Goal: Task Accomplishment & Management: Manage account settings

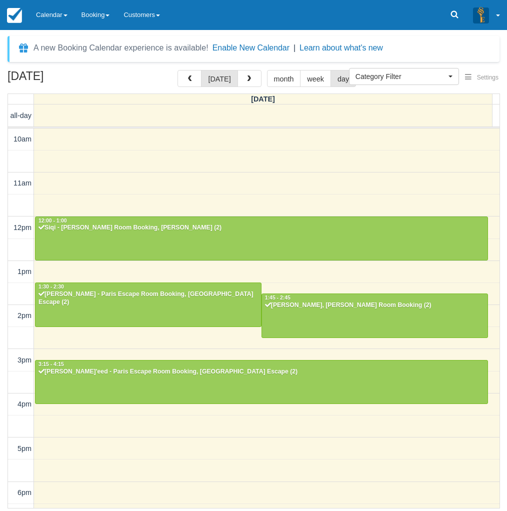
select select
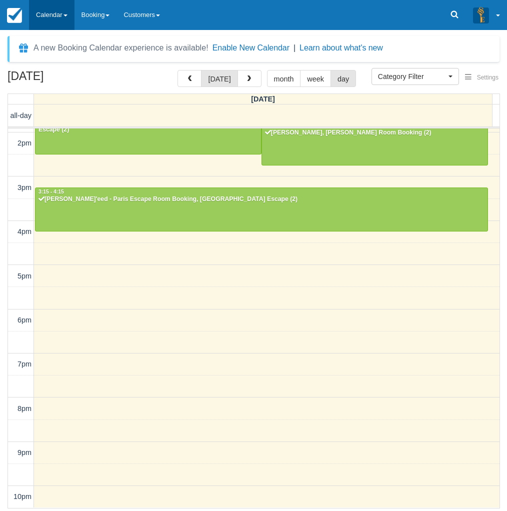
click at [42, 16] on link "Calendar" at bounding box center [51, 15] width 45 height 30
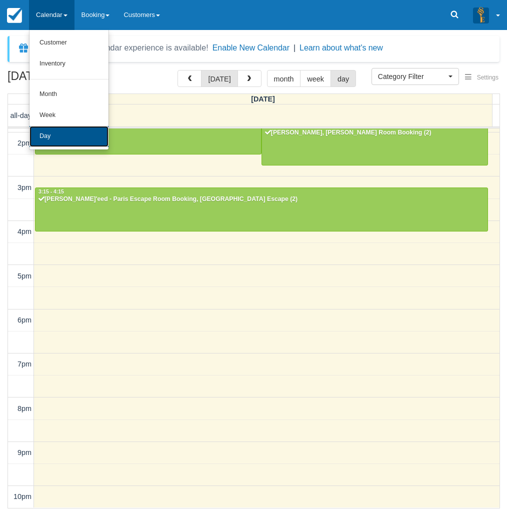
click at [56, 131] on link "Day" at bounding box center [68, 136] width 79 height 21
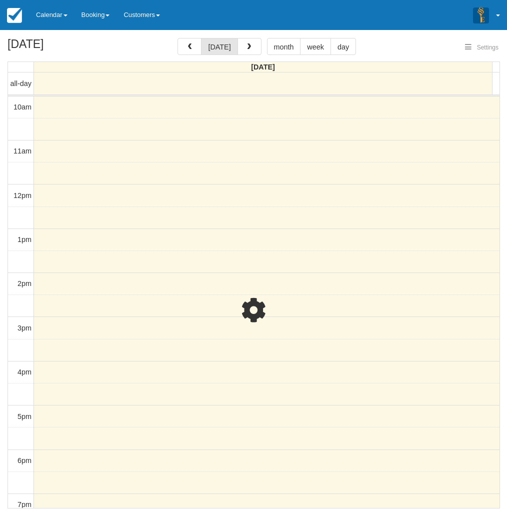
select select
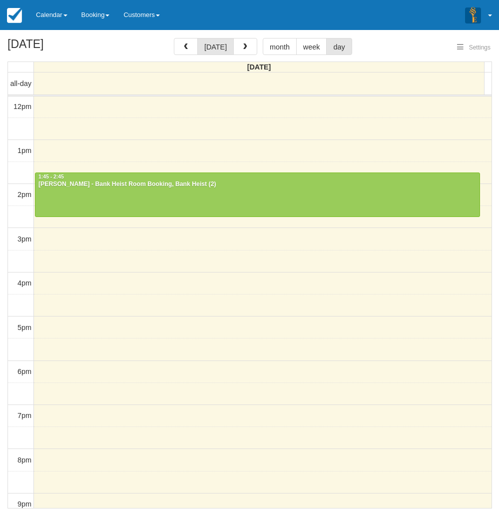
select select
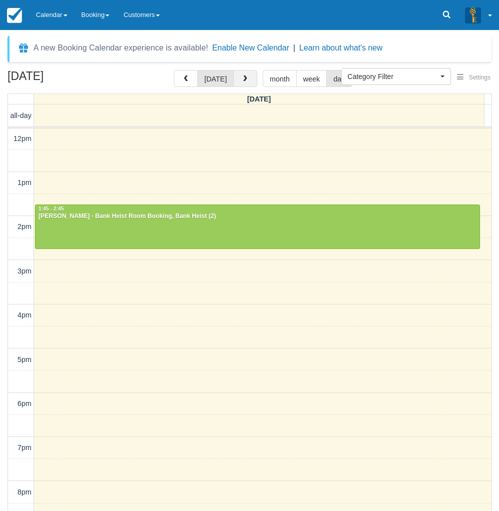
click at [249, 78] on button "button" at bounding box center [245, 78] width 24 height 17
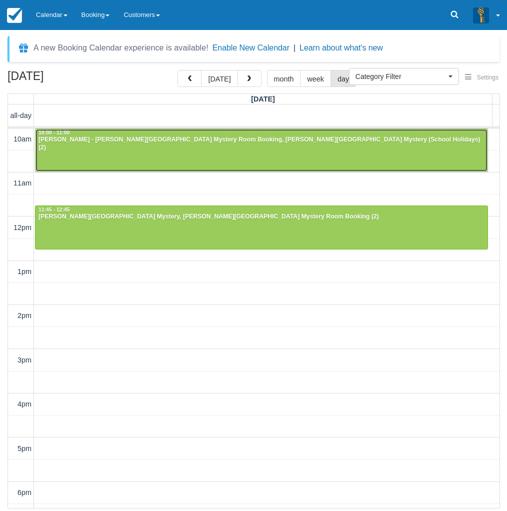
click at [88, 154] on div at bounding box center [261, 150] width 452 height 43
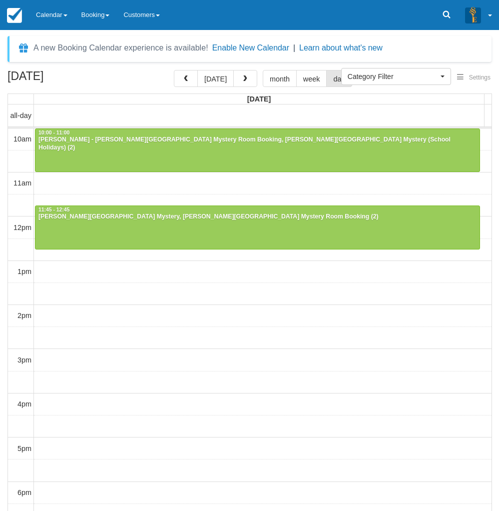
select select
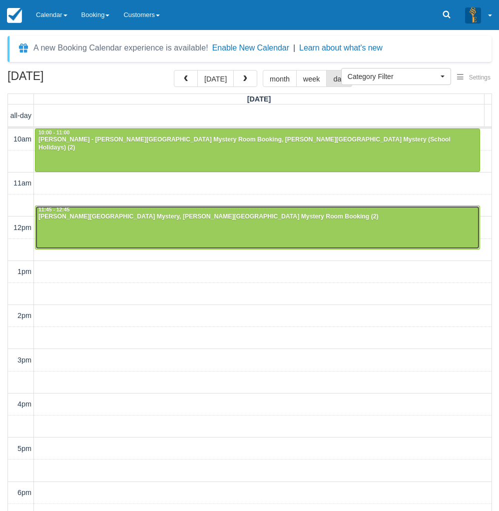
click at [84, 232] on div at bounding box center [257, 227] width 444 height 43
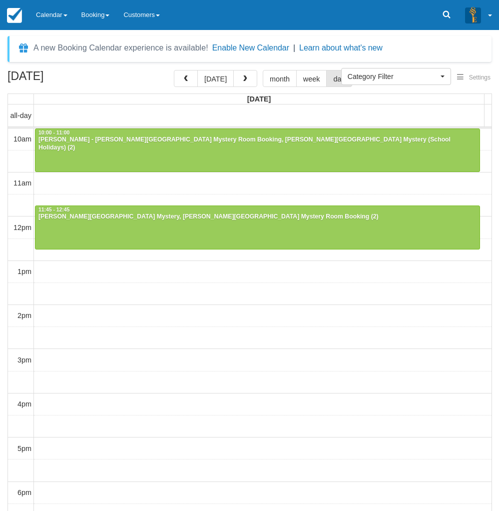
select select
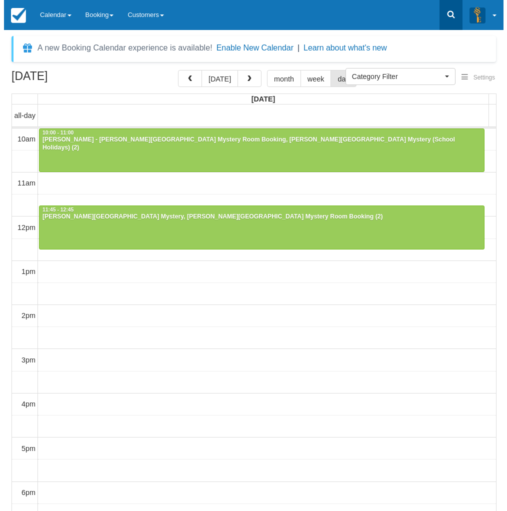
scroll to position [89, 0]
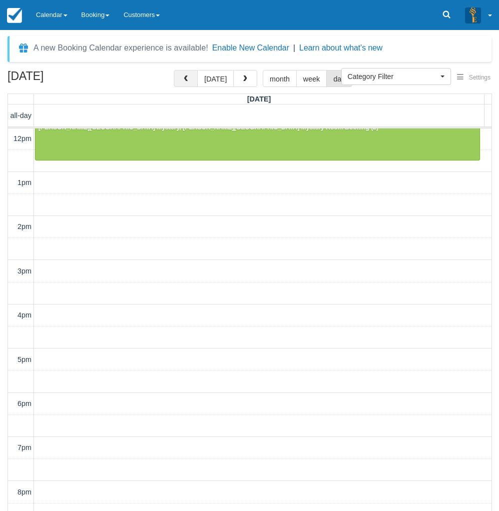
click at [189, 81] on span "button" at bounding box center [185, 78] width 7 height 7
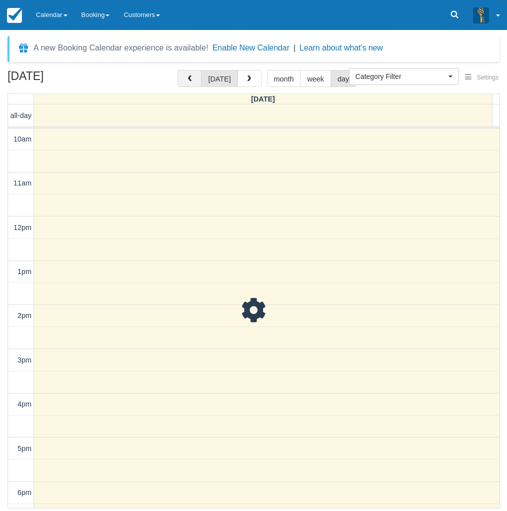
scroll to position [89, 0]
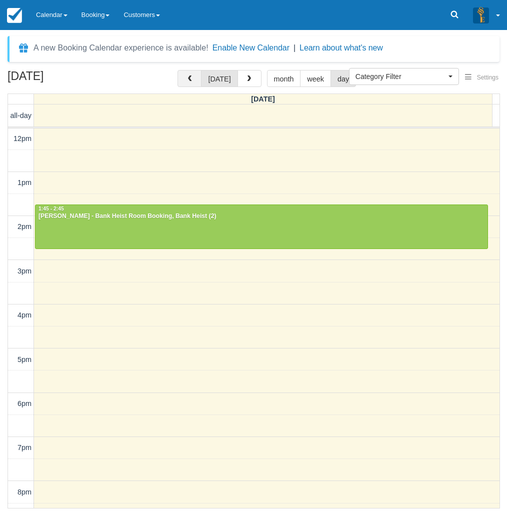
click at [189, 79] on span "button" at bounding box center [189, 78] width 7 height 7
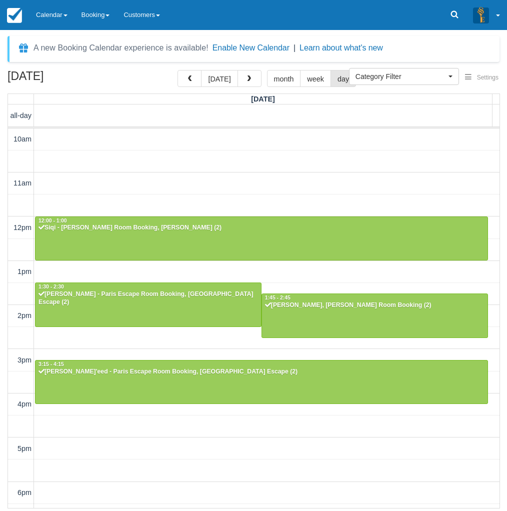
scroll to position [89, 0]
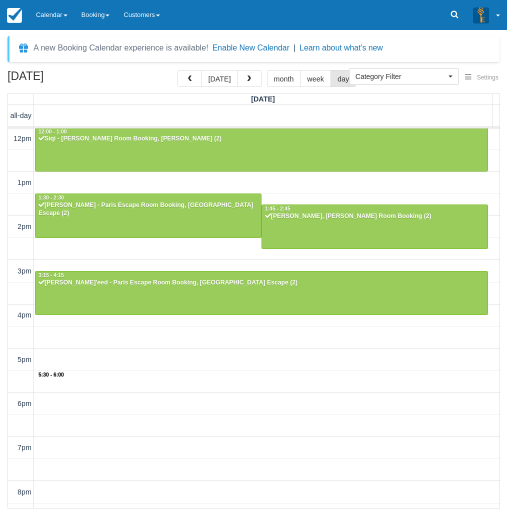
click at [205, 378] on div "10am 11am 12pm 1pm 2pm 3pm 4pm 5pm 6pm 7pm 8pm 9pm 10pm 5:30 - 6:00 12:00 - 1:0…" at bounding box center [253, 315] width 491 height 552
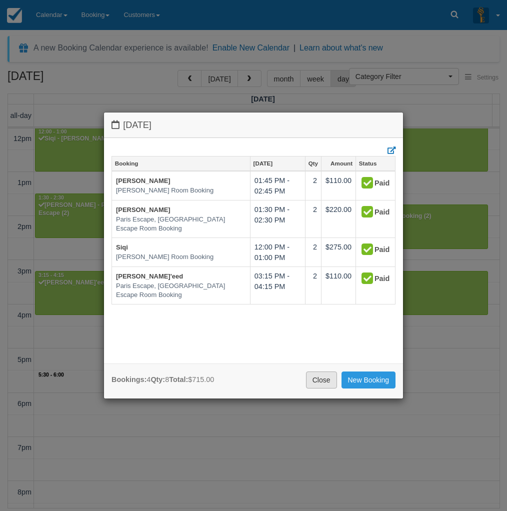
click at [322, 379] on link "Close" at bounding box center [321, 379] width 31 height 17
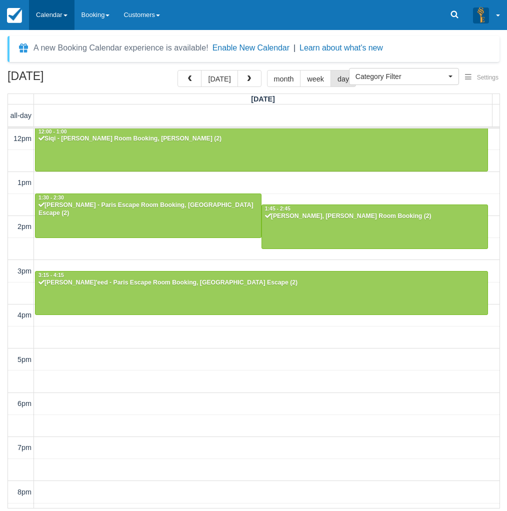
click at [42, 12] on link "Calendar" at bounding box center [51, 15] width 45 height 30
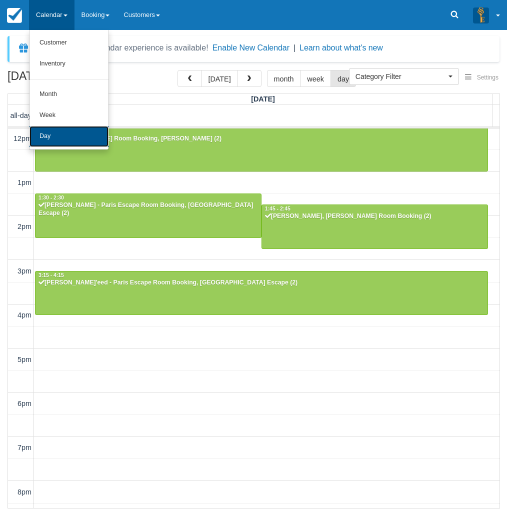
click at [62, 139] on link "Day" at bounding box center [68, 136] width 79 height 21
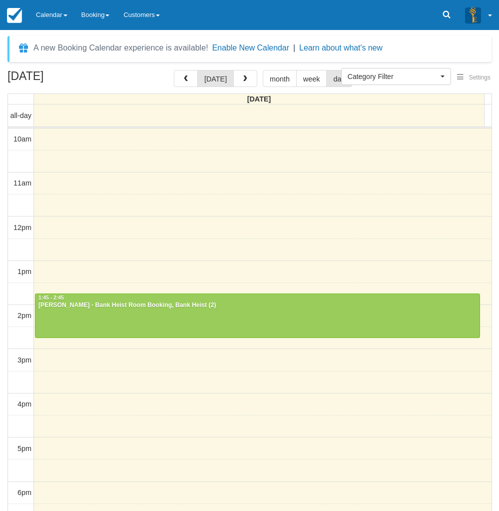
select select
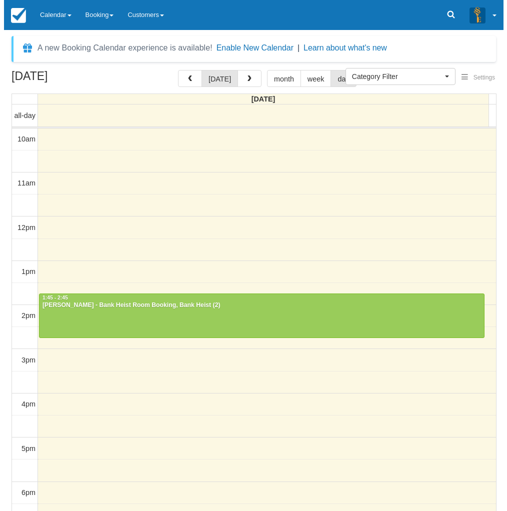
scroll to position [89, 0]
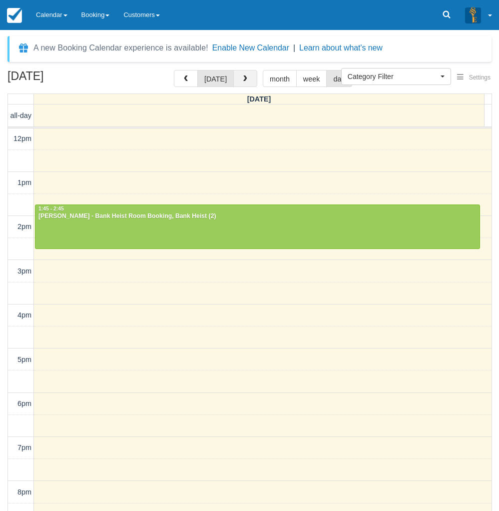
click at [251, 85] on button "button" at bounding box center [245, 78] width 24 height 17
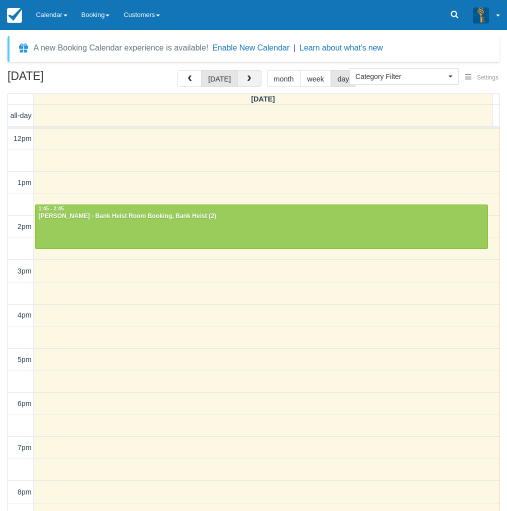
click at [251, 84] on button "button" at bounding box center [249, 78] width 24 height 17
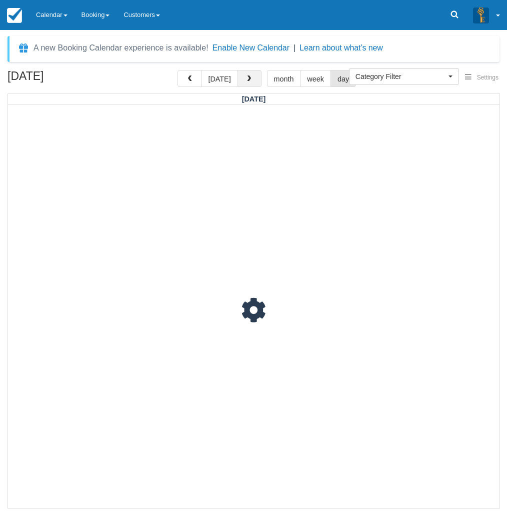
click at [251, 84] on button "button" at bounding box center [249, 78] width 24 height 17
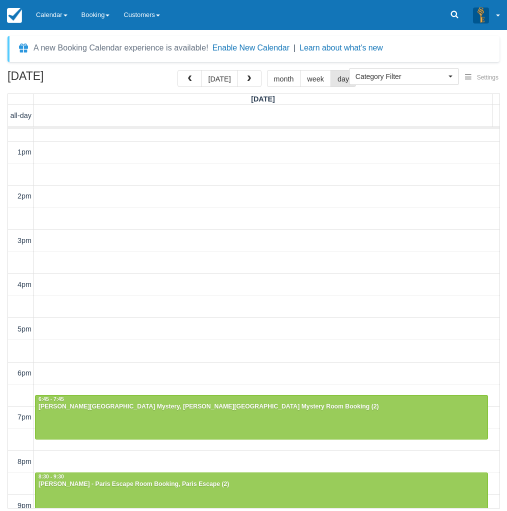
scroll to position [172, 0]
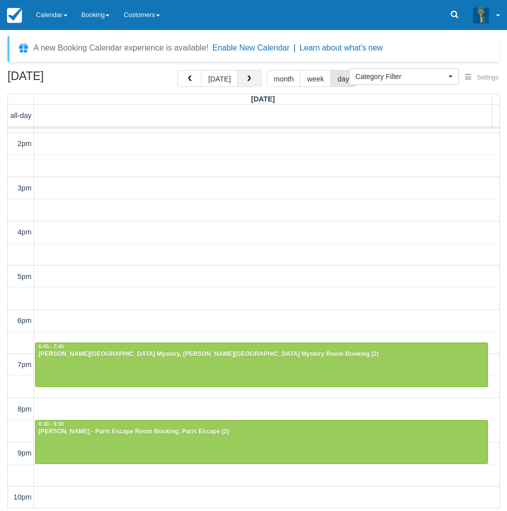
click at [251, 81] on button "button" at bounding box center [249, 78] width 24 height 17
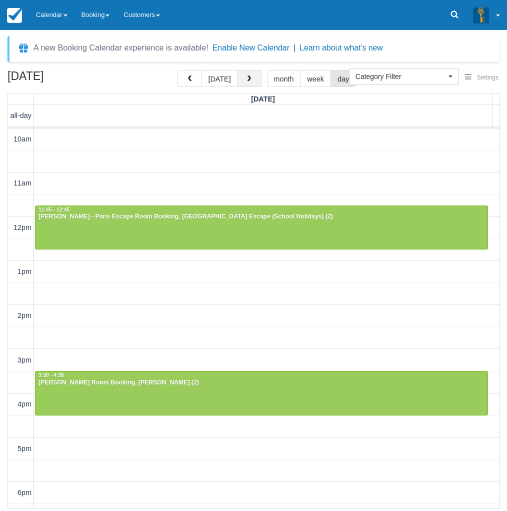
click at [247, 74] on button "button" at bounding box center [249, 78] width 24 height 17
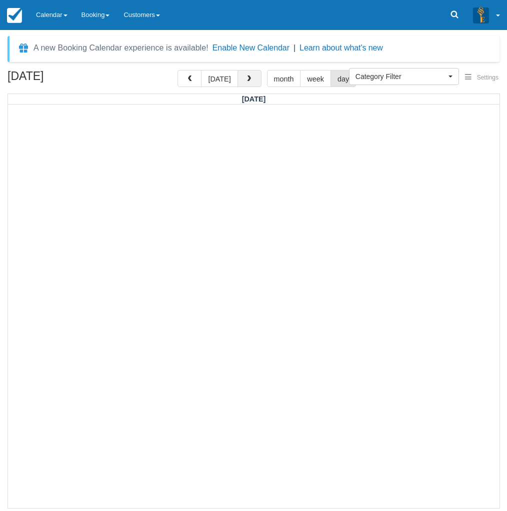
click at [246, 78] on span "button" at bounding box center [248, 78] width 7 height 7
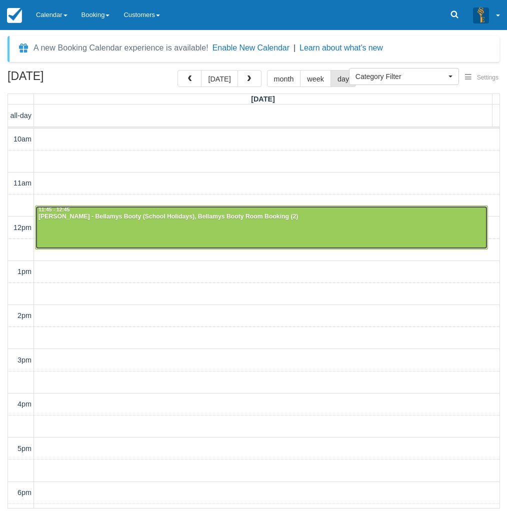
click at [100, 241] on div at bounding box center [261, 227] width 452 height 43
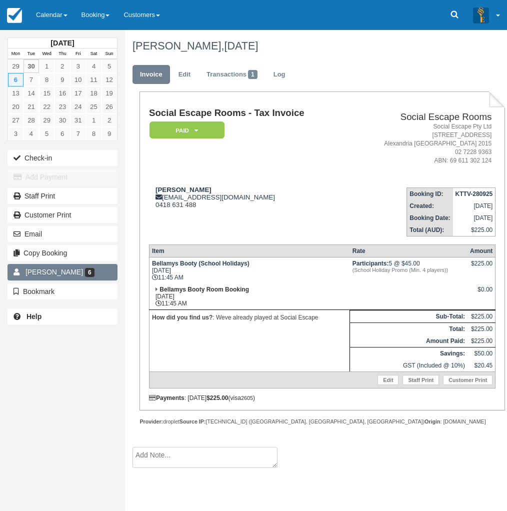
click at [49, 270] on span "[PERSON_NAME]" at bounding box center [53, 272] width 57 height 8
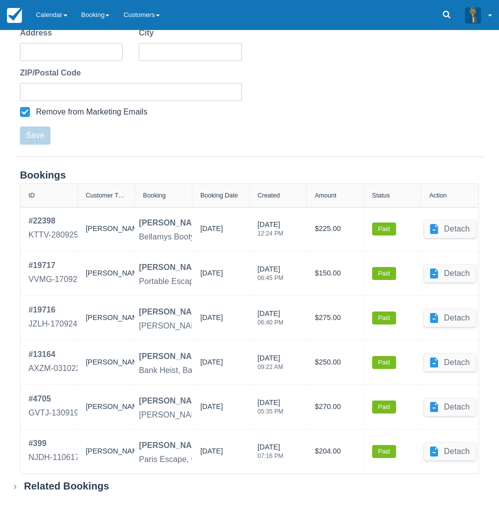
scroll to position [306, 0]
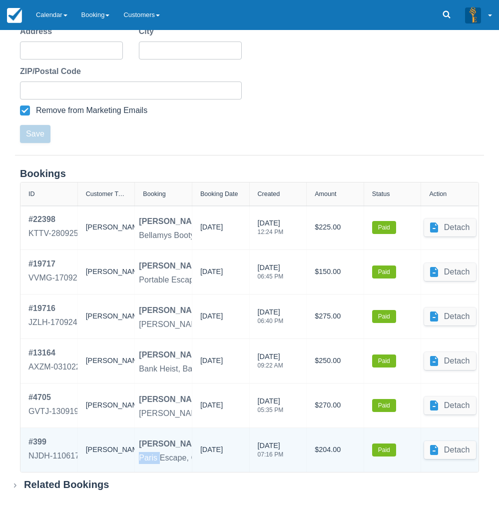
click at [161, 456] on div "Paris Escape, Game Masters" at bounding box center [191, 458] width 105 height 12
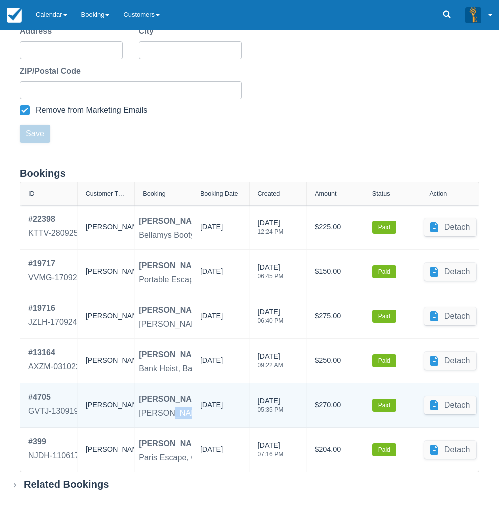
drag, startPoint x: 169, startPoint y: 423, endPoint x: 180, endPoint y: 395, distance: 30.1
click at [184, 419] on div "Shannon Taylor Baker Street Mystery, Game Masters" at bounding box center [163, 405] width 57 height 44
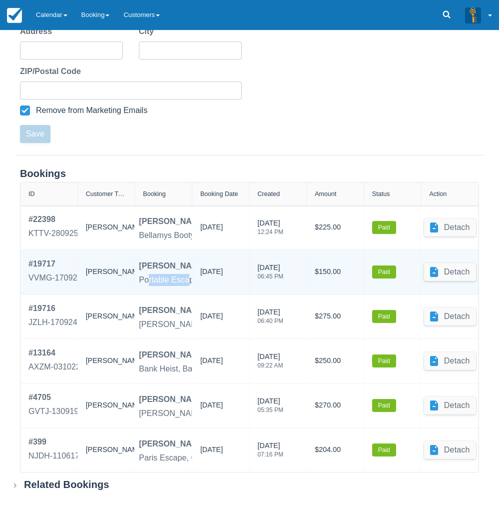
drag, startPoint x: 159, startPoint y: 278, endPoint x: 187, endPoint y: 281, distance: 28.1
click at [187, 281] on div "Portable Escape Room Box - The First Of Them" at bounding box center [225, 280] width 172 height 12
click at [220, 284] on div "28/09/2024" at bounding box center [220, 272] width 41 height 28
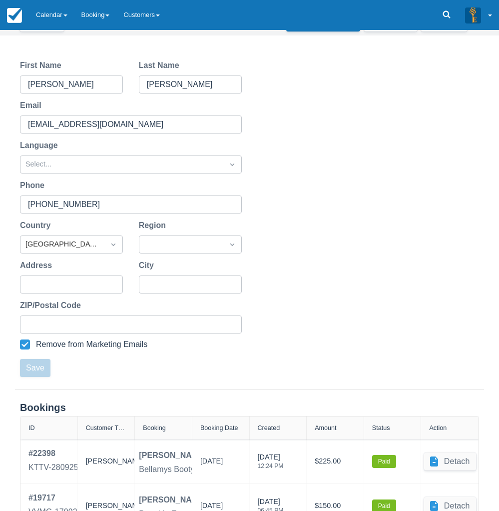
scroll to position [0, 0]
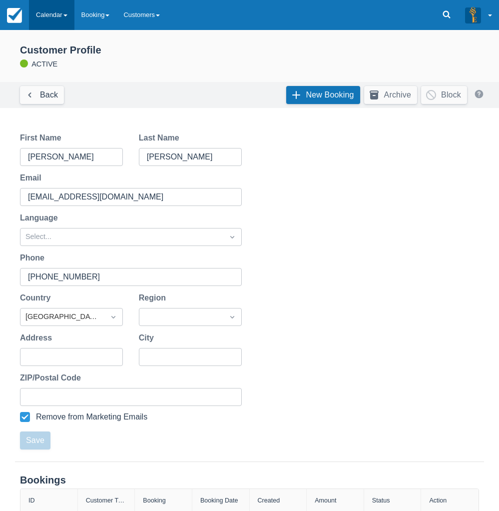
click at [58, 20] on link "Calendar" at bounding box center [51, 15] width 45 height 30
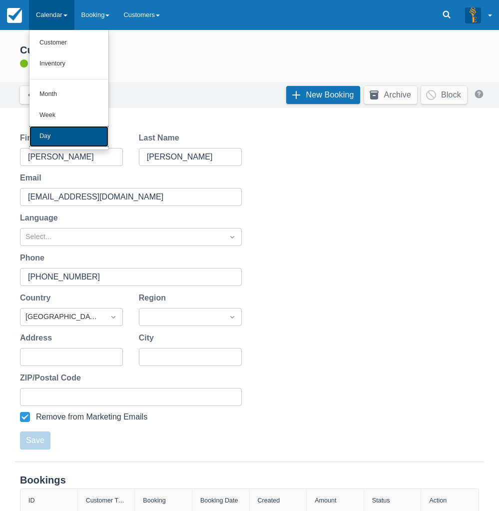
click at [65, 139] on link "Day" at bounding box center [68, 136] width 79 height 21
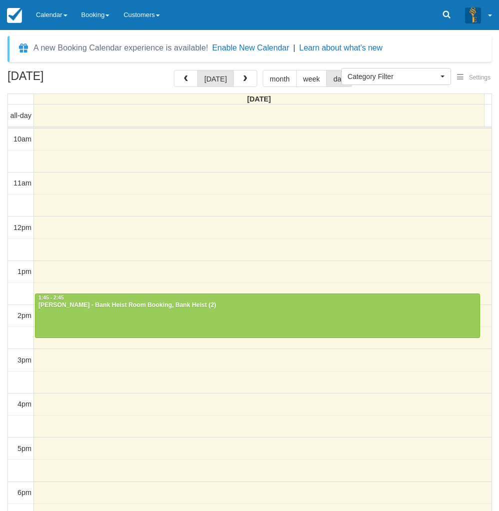
select select
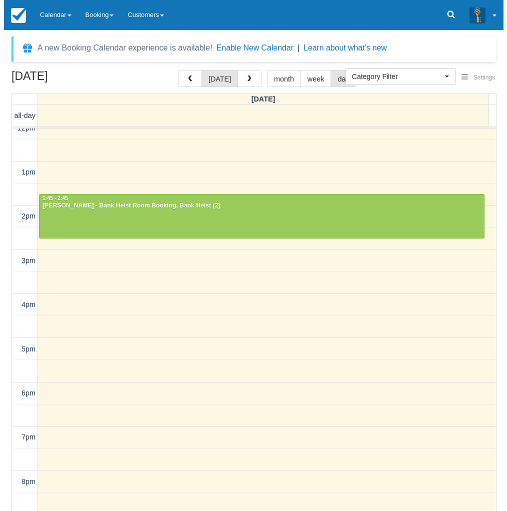
scroll to position [100, 0]
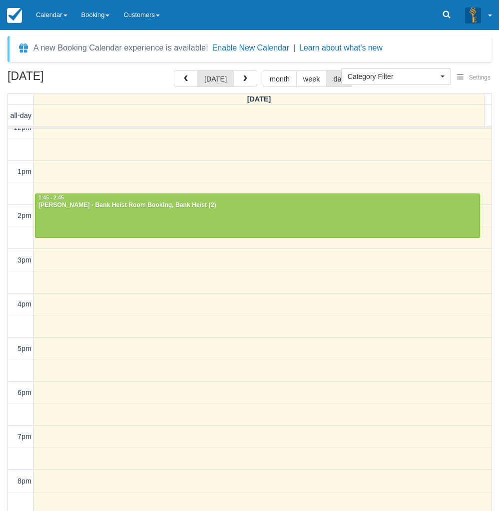
click at [255, 83] on div "[DATE] month week day" at bounding box center [263, 78] width 178 height 17
click at [249, 79] on button "button" at bounding box center [245, 78] width 24 height 17
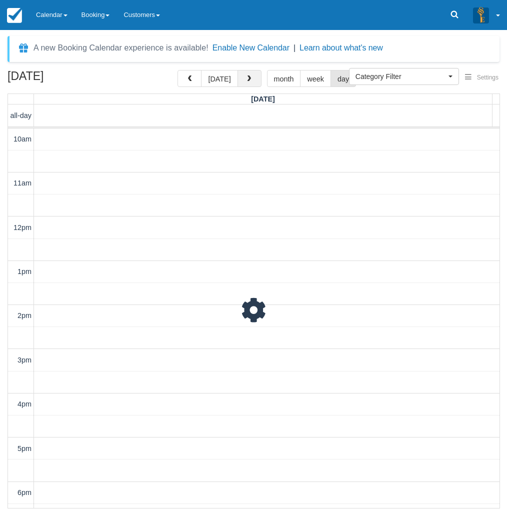
click at [249, 79] on span "button" at bounding box center [248, 78] width 7 height 7
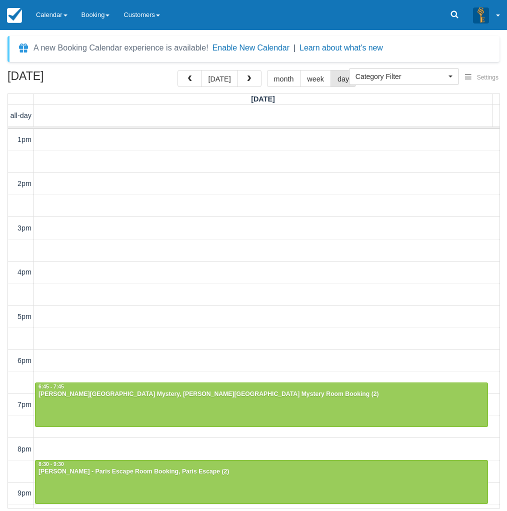
scroll to position [172, 0]
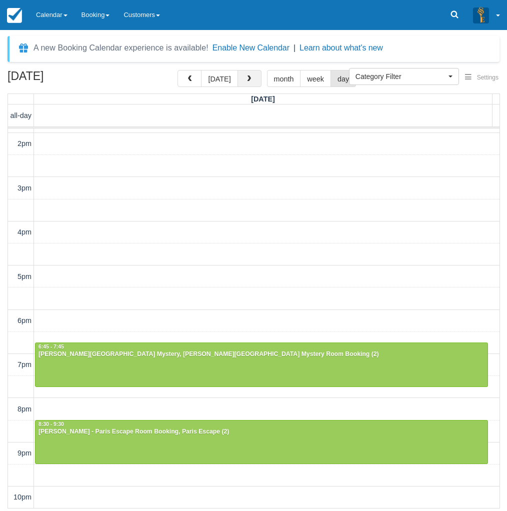
click at [241, 72] on button "button" at bounding box center [249, 78] width 24 height 17
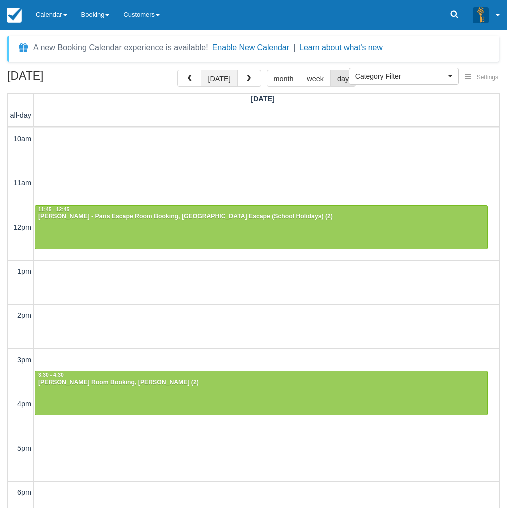
click at [224, 76] on button "[DATE]" at bounding box center [219, 78] width 36 height 17
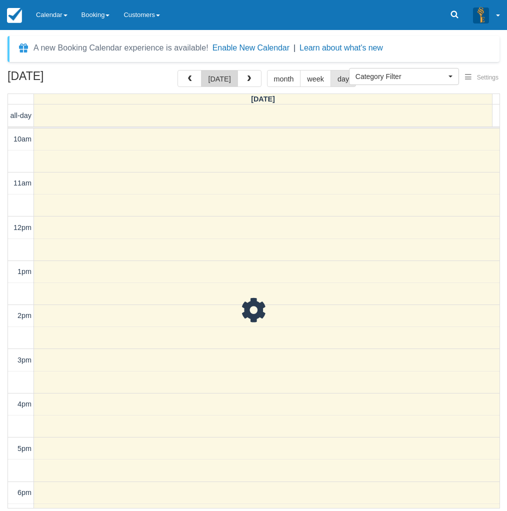
scroll to position [89, 0]
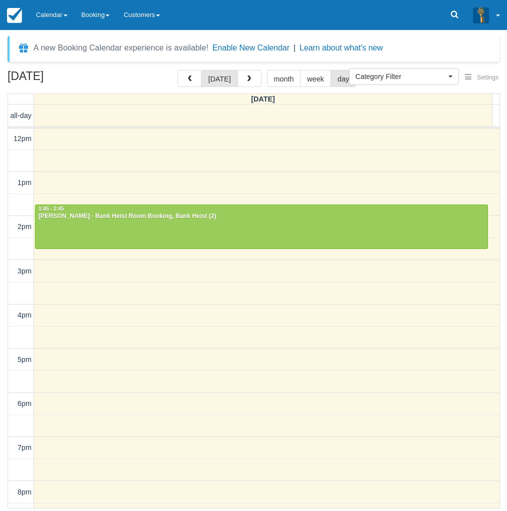
click at [162, 81] on div "September 30, 2025 today month week day" at bounding box center [253, 80] width 492 height 21
click at [60, 12] on link "Calendar" at bounding box center [51, 15] width 45 height 30
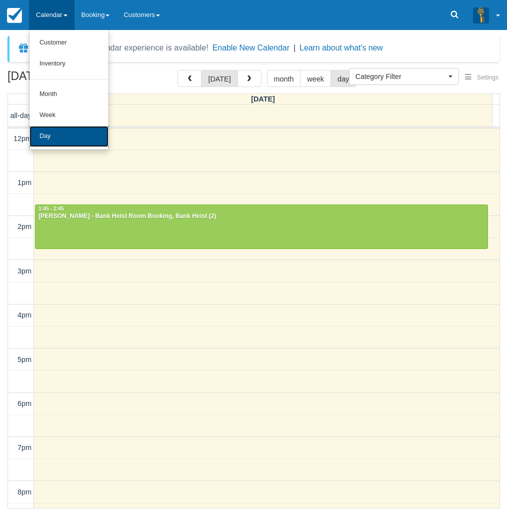
click at [60, 140] on link "Day" at bounding box center [68, 136] width 79 height 21
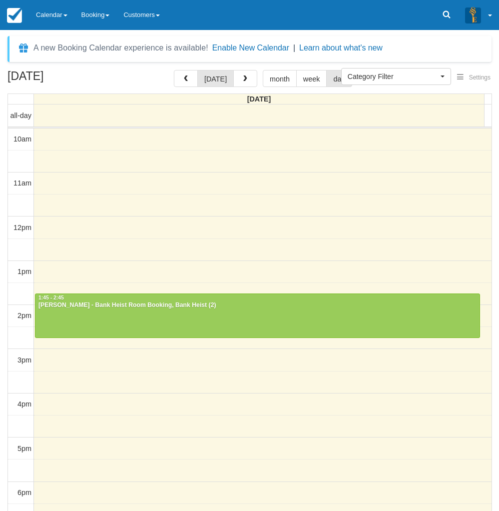
select select
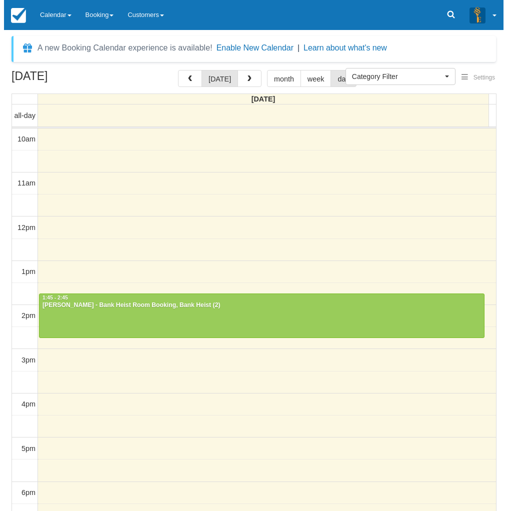
scroll to position [89, 0]
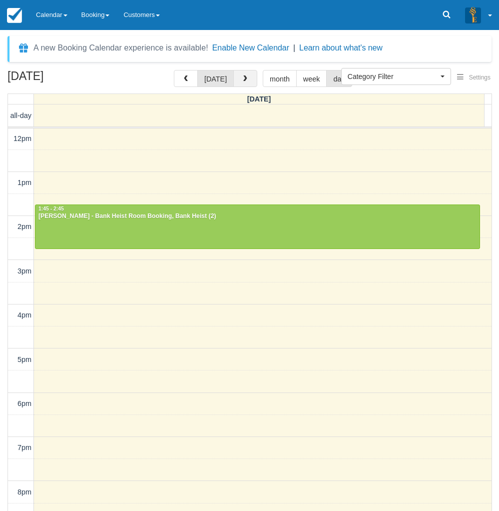
click at [242, 71] on button "button" at bounding box center [245, 78] width 24 height 17
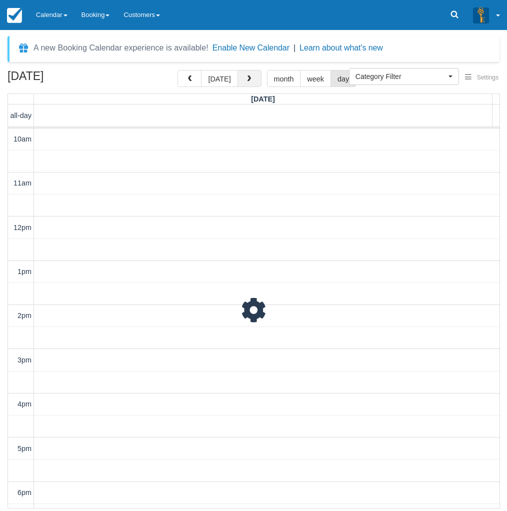
click at [247, 75] on button "button" at bounding box center [249, 78] width 24 height 17
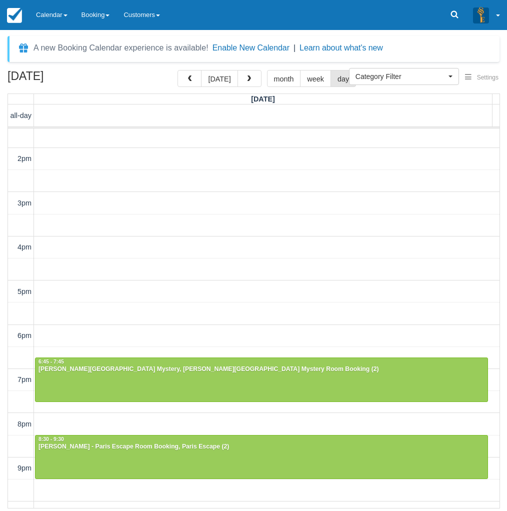
scroll to position [172, 0]
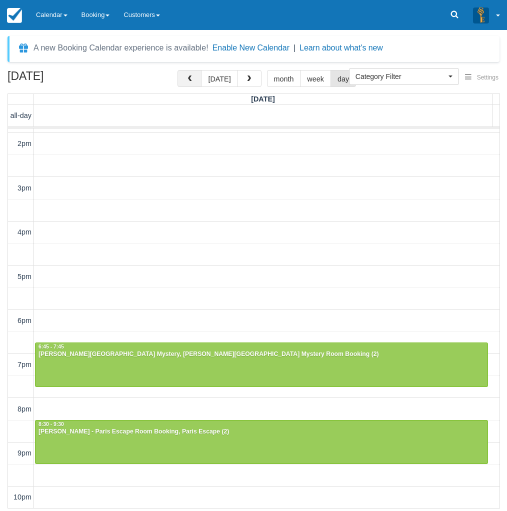
click at [193, 77] on span "button" at bounding box center [189, 78] width 7 height 7
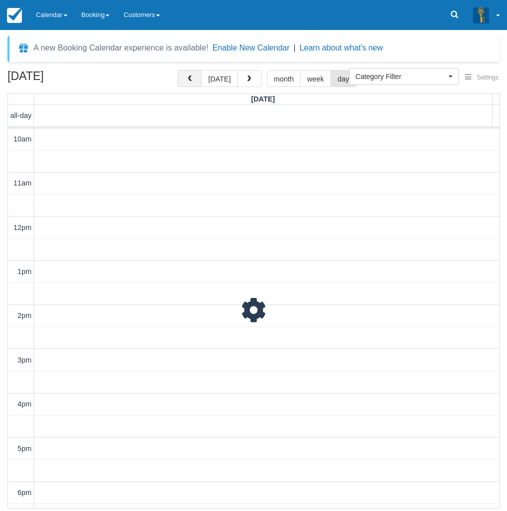
scroll to position [89, 0]
click at [193, 77] on span "button" at bounding box center [189, 78] width 7 height 7
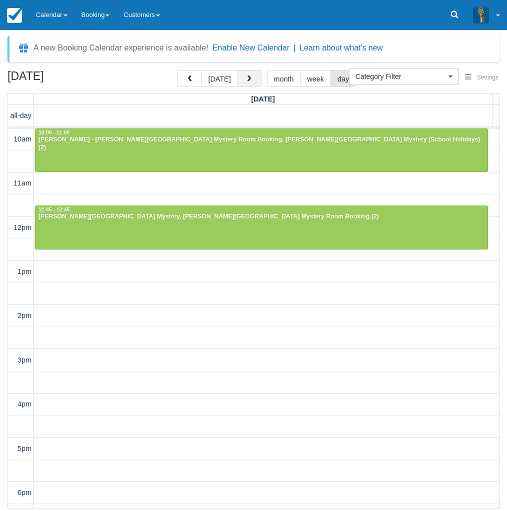
scroll to position [89, 0]
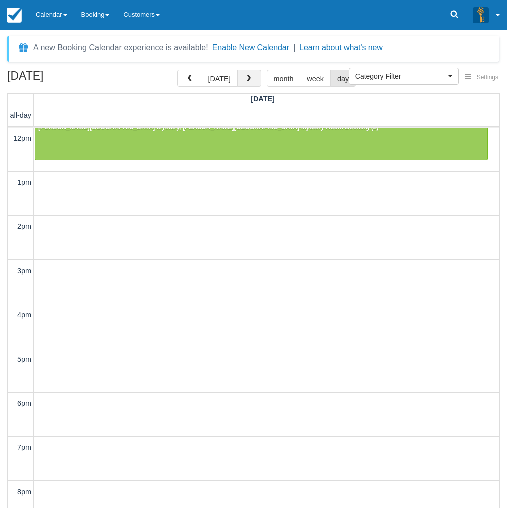
click at [250, 75] on button "button" at bounding box center [249, 78] width 24 height 17
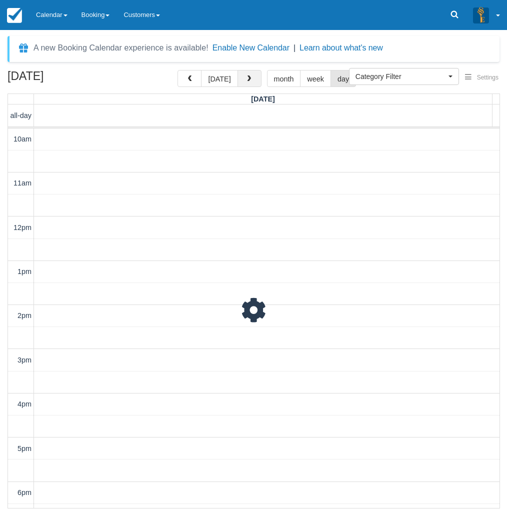
click at [250, 75] on button "button" at bounding box center [249, 78] width 24 height 17
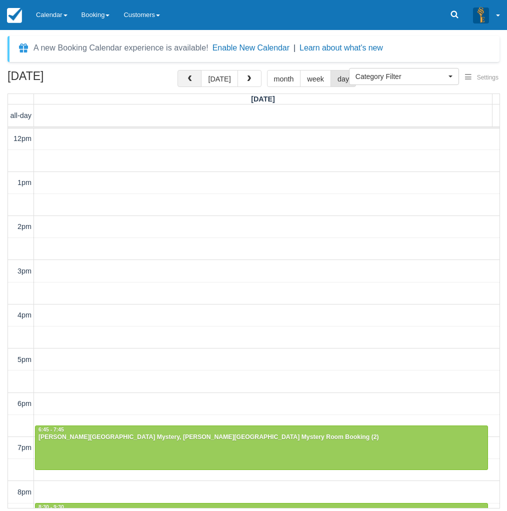
click at [186, 77] on button "button" at bounding box center [189, 78] width 24 height 17
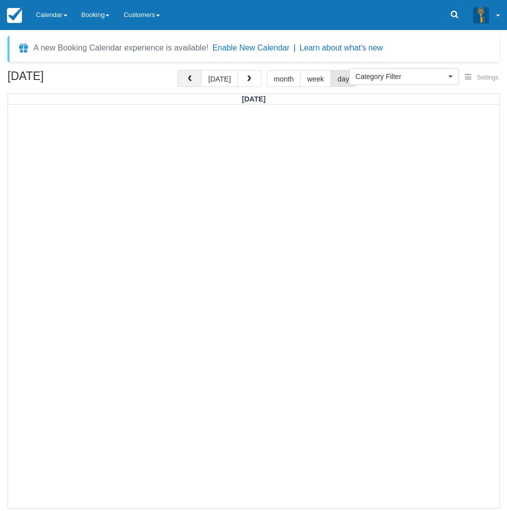
click at [186, 77] on button "button" at bounding box center [189, 78] width 24 height 17
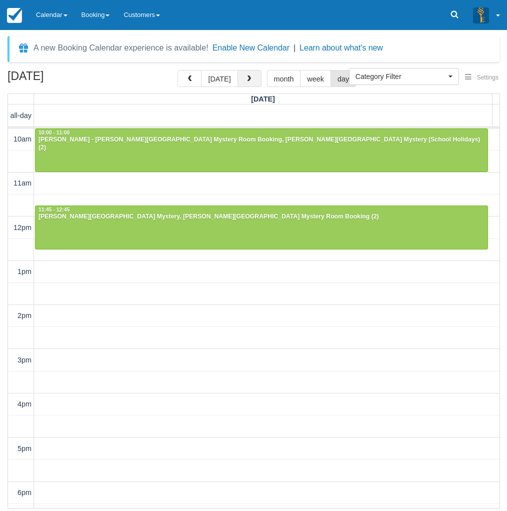
scroll to position [89, 0]
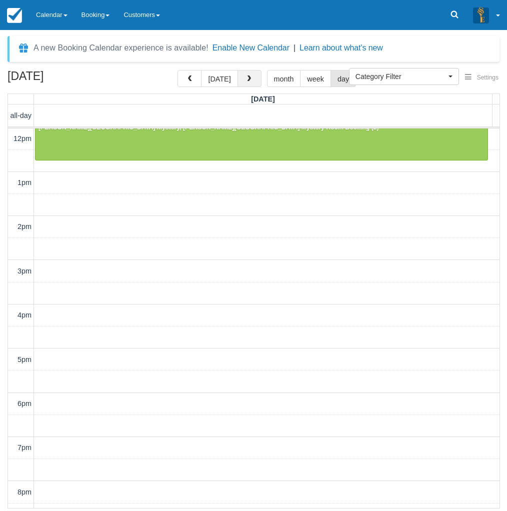
click at [255, 77] on button "button" at bounding box center [249, 78] width 24 height 17
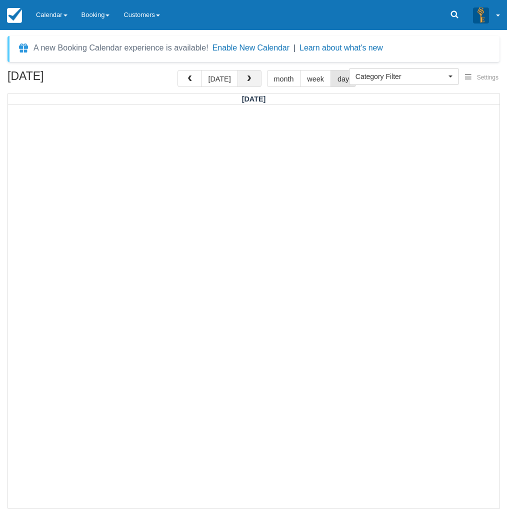
click at [255, 77] on button "button" at bounding box center [249, 78] width 24 height 17
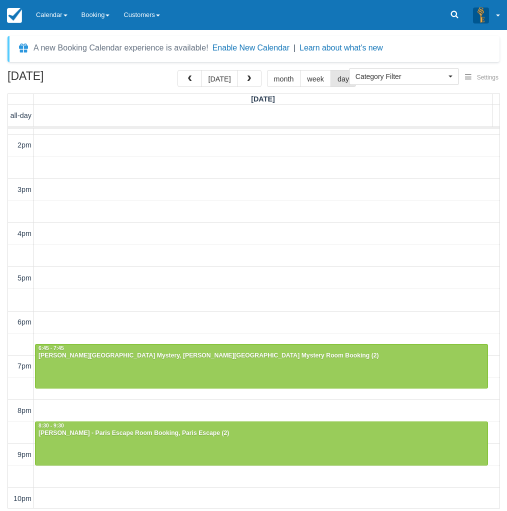
scroll to position [172, 0]
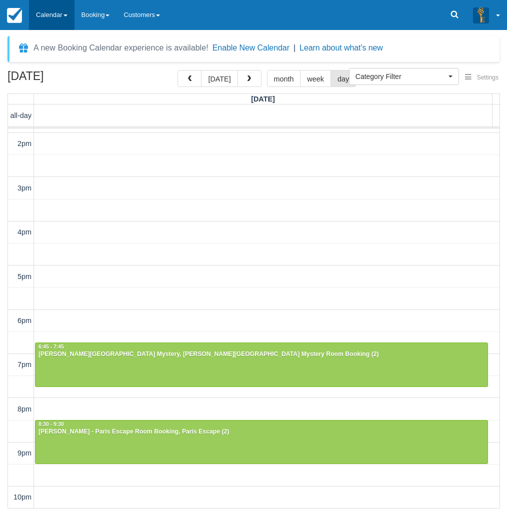
click at [47, 18] on link "Calendar" at bounding box center [51, 15] width 45 height 30
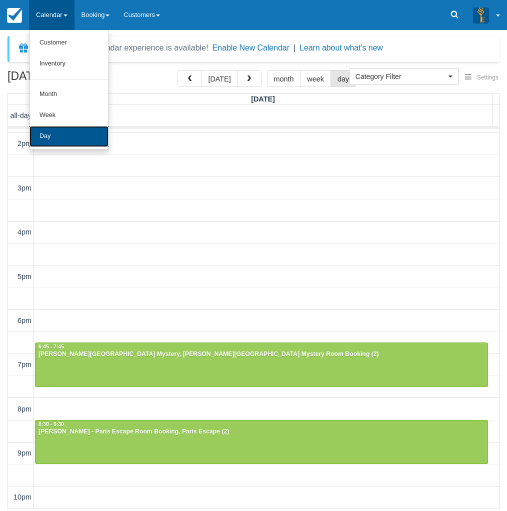
click at [49, 132] on link "Day" at bounding box center [68, 136] width 79 height 21
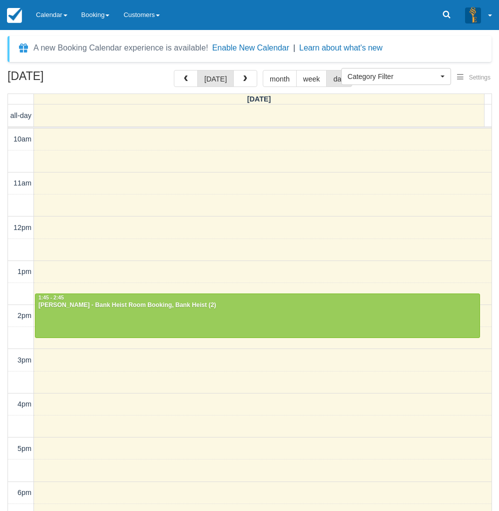
select select
